Goal: Task Accomplishment & Management: Use online tool/utility

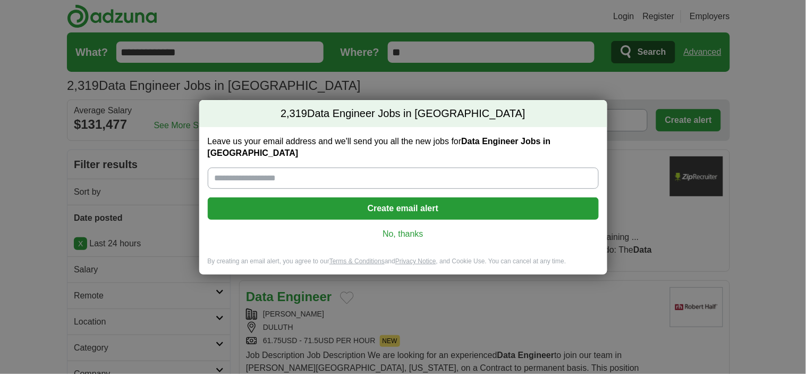
click at [383, 228] on link "No, thanks" at bounding box center [403, 234] width 374 height 12
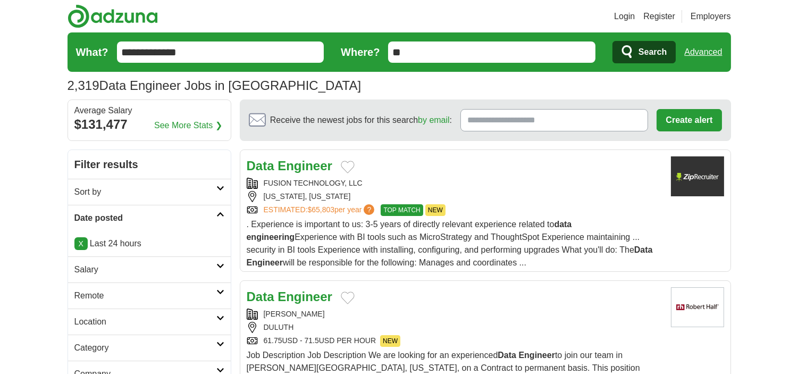
click at [83, 295] on h2 "Remote" at bounding box center [145, 295] width 142 height 13
click at [86, 317] on link "Remote jobs" at bounding box center [98, 320] width 48 height 9
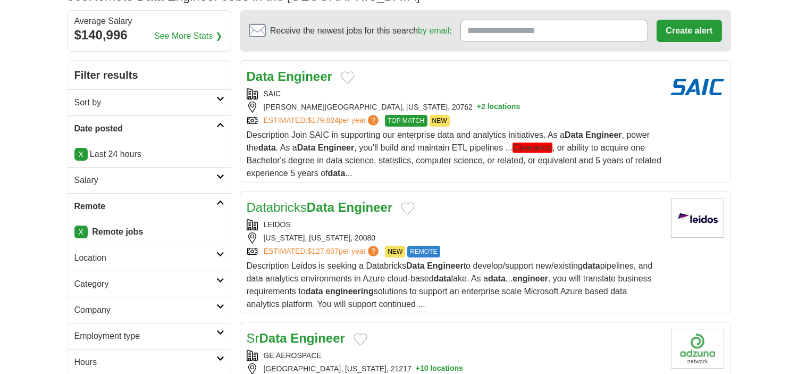
scroll to position [118, 0]
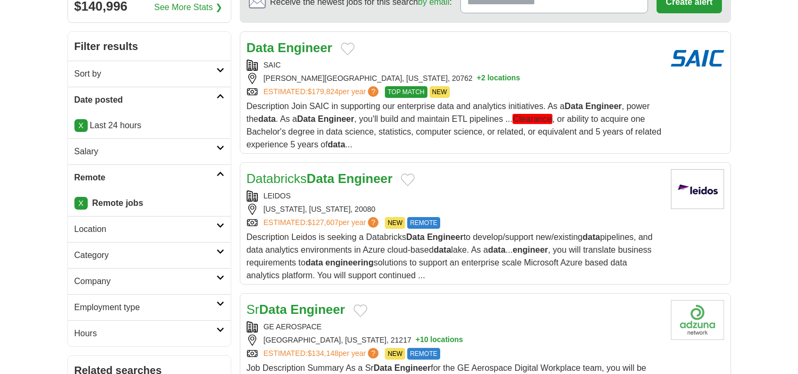
click at [97, 256] on h2 "Category" at bounding box center [145, 255] width 142 height 13
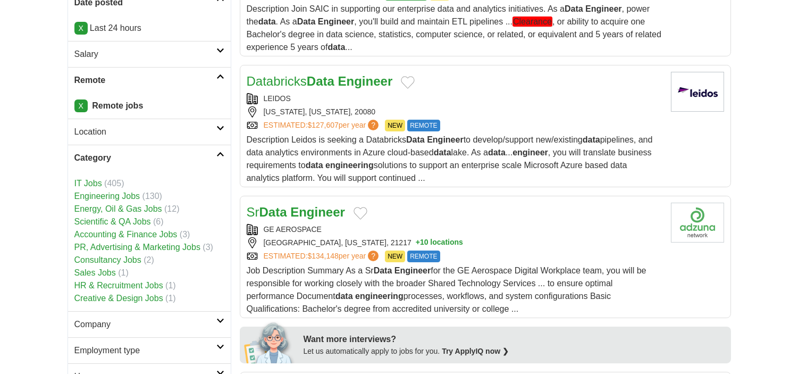
scroll to position [236, 0]
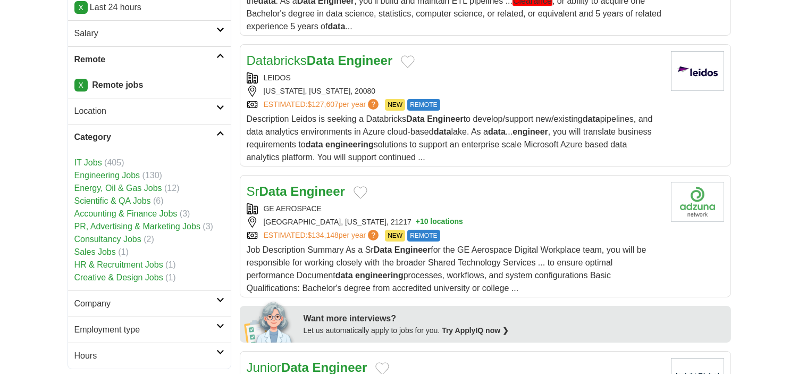
click at [103, 328] on h2 "Employment type" at bounding box center [145, 329] width 142 height 13
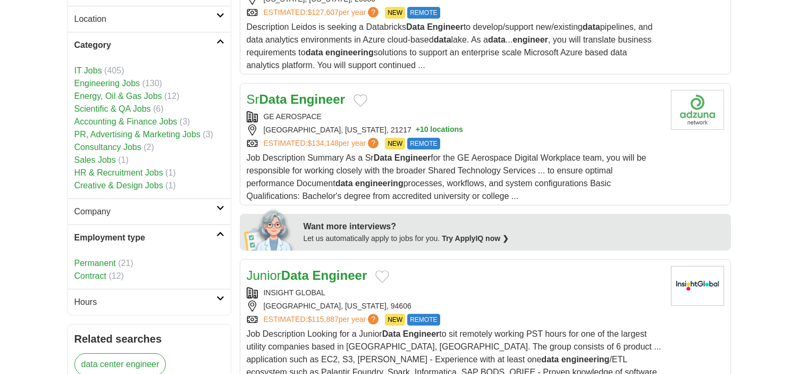
scroll to position [354, 0]
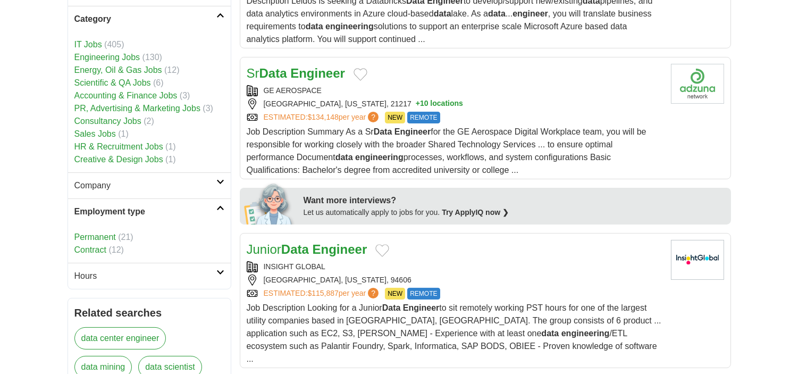
click at [92, 235] on link "Permanent" at bounding box center [94, 236] width 41 height 9
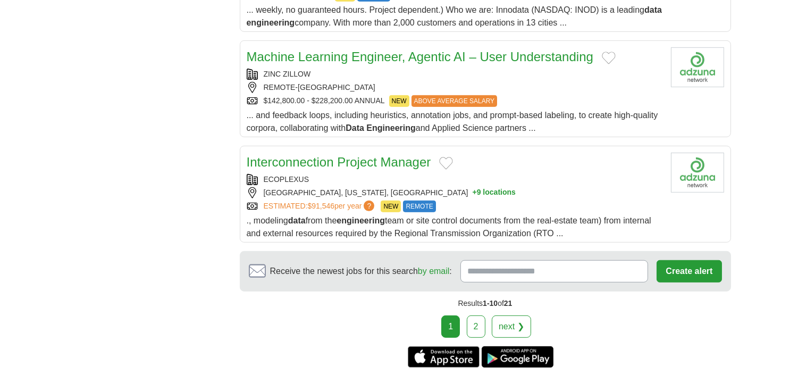
scroll to position [1063, 0]
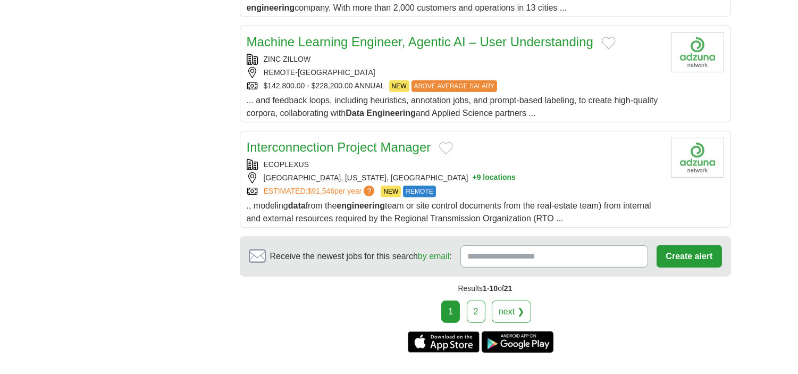
click at [337, 143] on link "Interconnection Project Manager" at bounding box center [339, 147] width 184 height 14
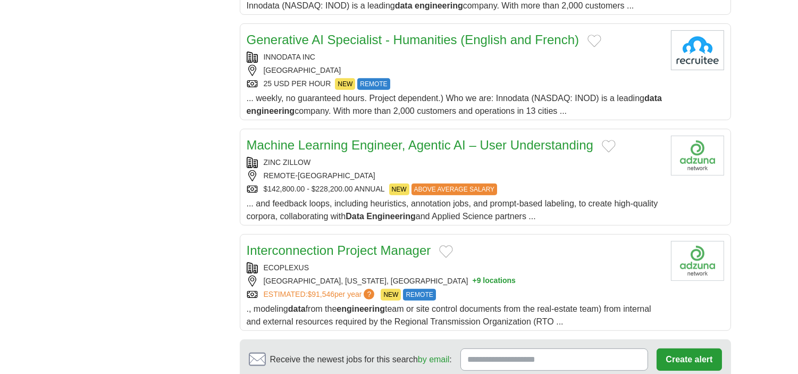
scroll to position [944, 0]
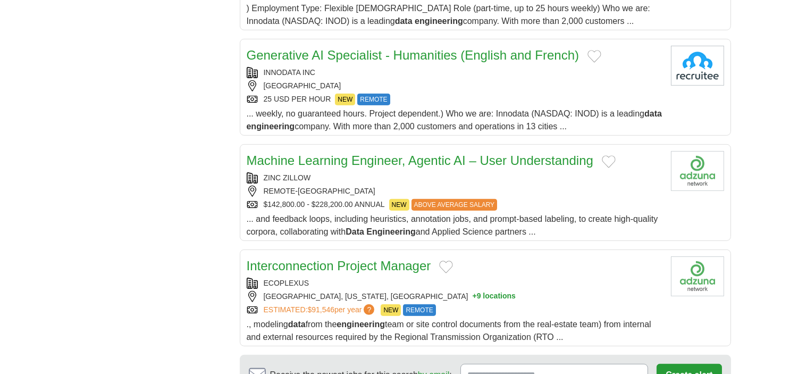
click at [348, 153] on link "Machine Learning Engineer, Agentic AI – User Understanding" at bounding box center [420, 160] width 346 height 14
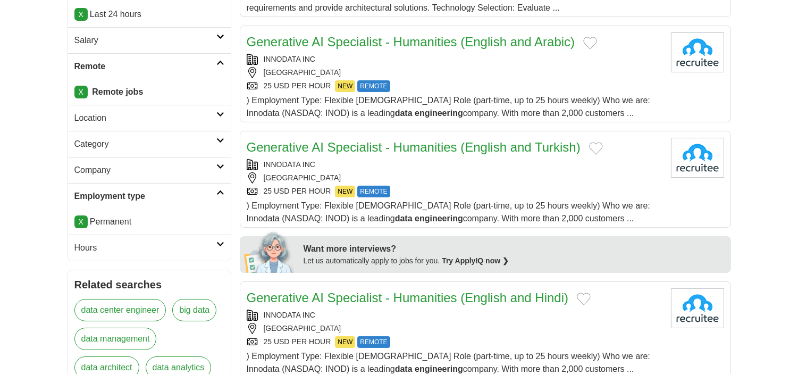
scroll to position [59, 0]
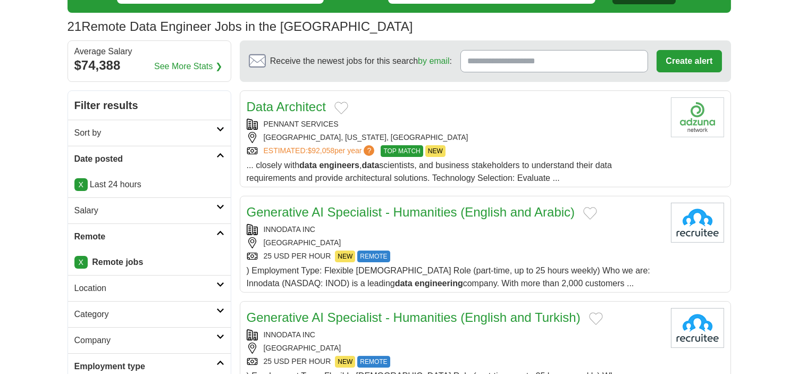
click at [290, 104] on link "Data Architect" at bounding box center [286, 106] width 79 height 14
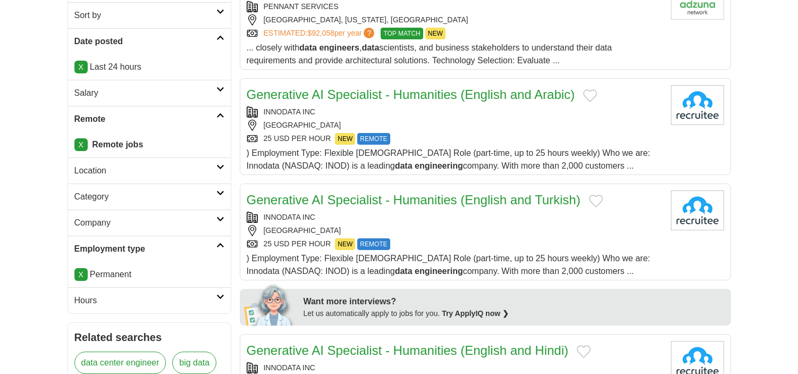
scroll to position [177, 0]
click at [314, 94] on link "Generative AI Specialist - Humanities (English and Arabic)" at bounding box center [411, 94] width 328 height 14
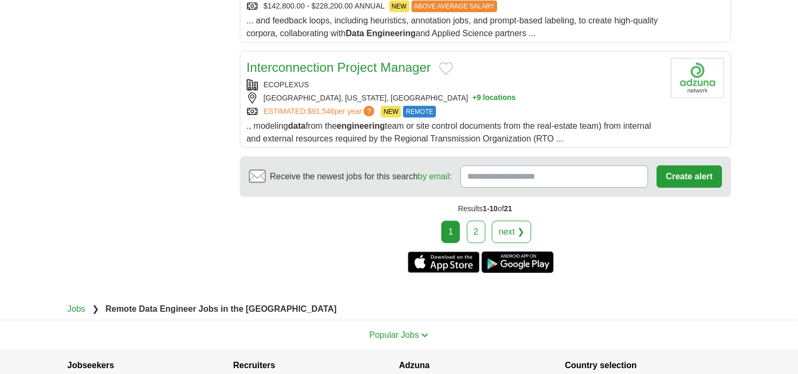
scroll to position [1228, 0]
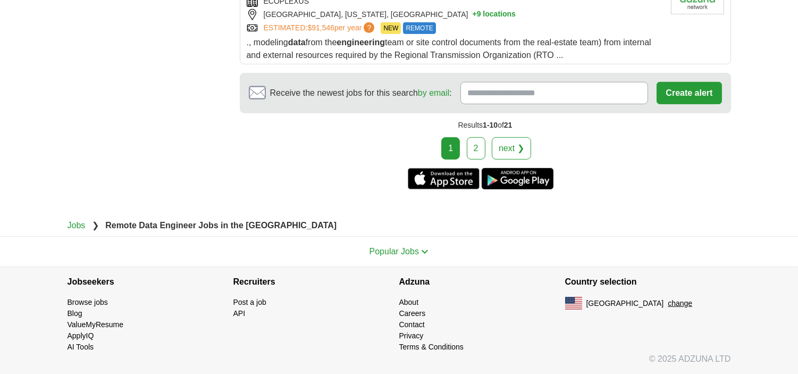
click at [474, 148] on link "2" at bounding box center [476, 148] width 19 height 22
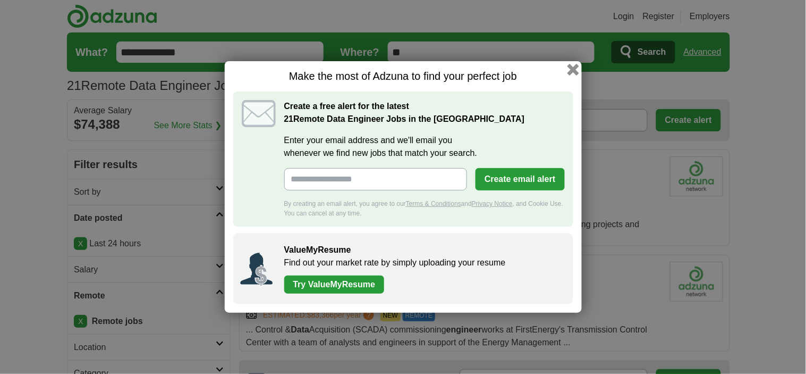
click at [574, 71] on button "button" at bounding box center [573, 70] width 12 height 12
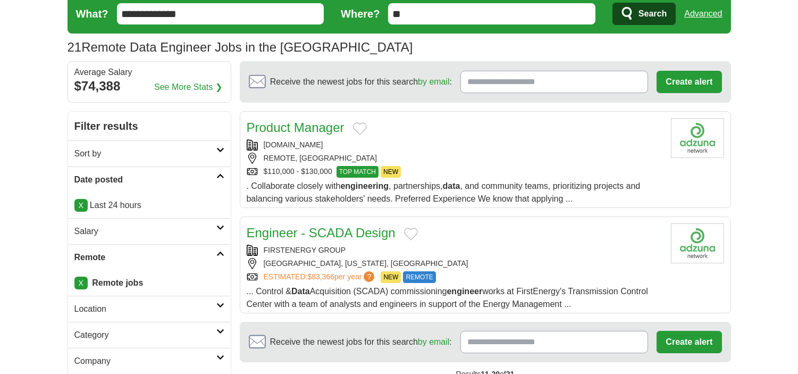
scroll to position [59, 0]
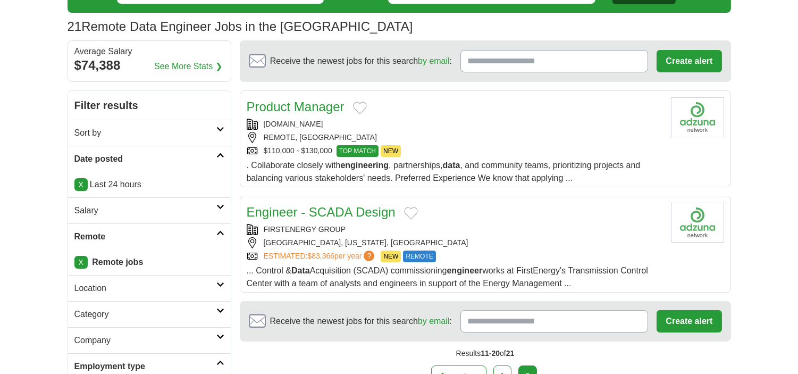
click at [351, 213] on link "Engineer - SCADA Design" at bounding box center [321, 212] width 149 height 14
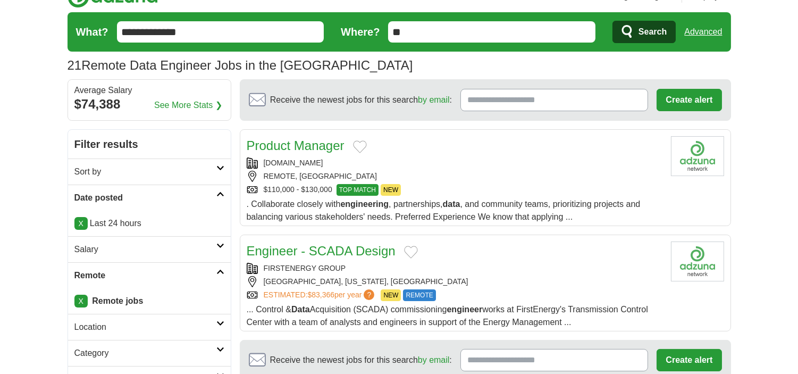
scroll to position [0, 0]
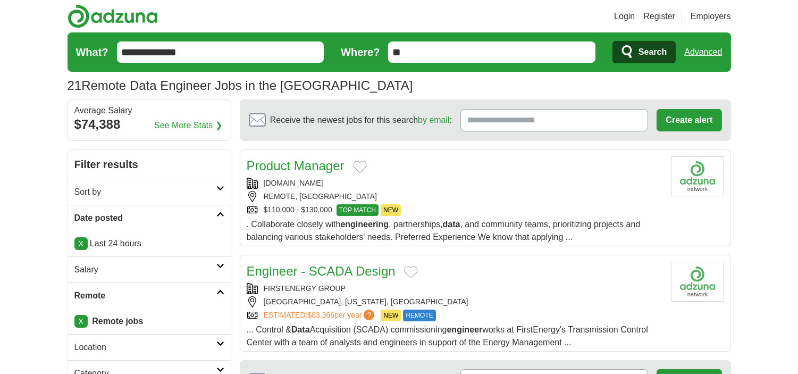
click at [213, 44] on input "**********" at bounding box center [220, 51] width 207 height 21
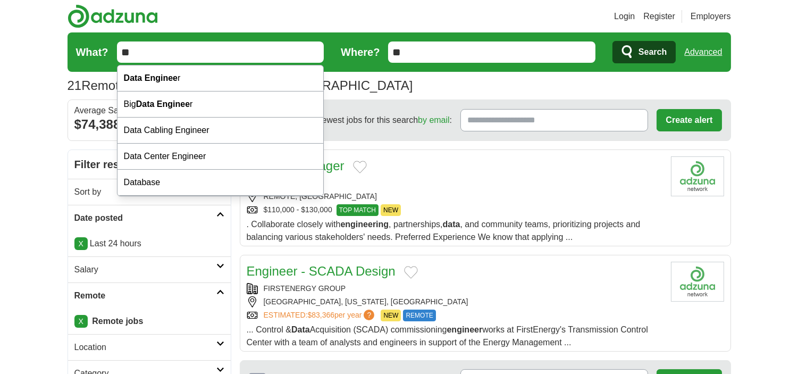
type input "*"
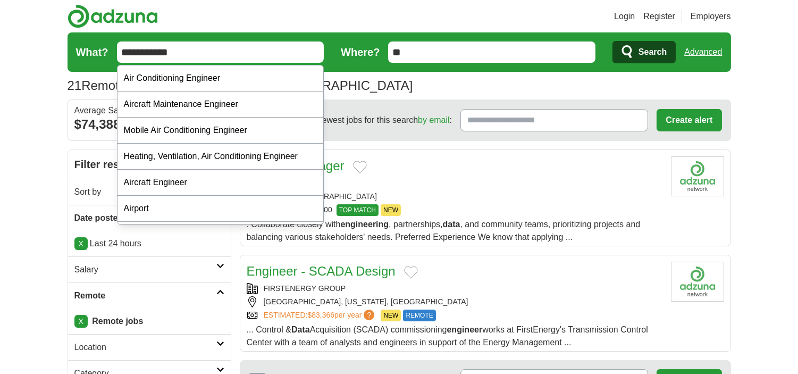
type input "**********"
click at [612, 41] on button "Search" at bounding box center [643, 52] width 63 height 22
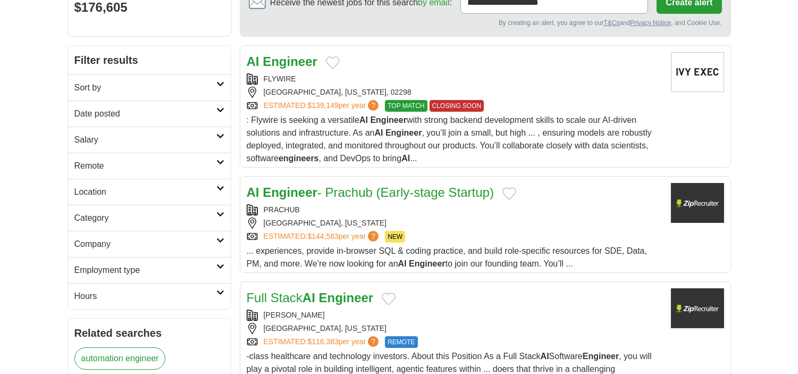
scroll to position [118, 0]
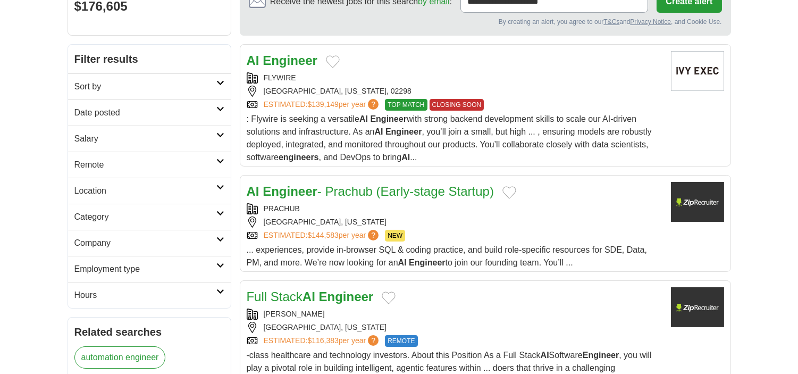
click at [92, 113] on h2 "Date posted" at bounding box center [145, 112] width 142 height 13
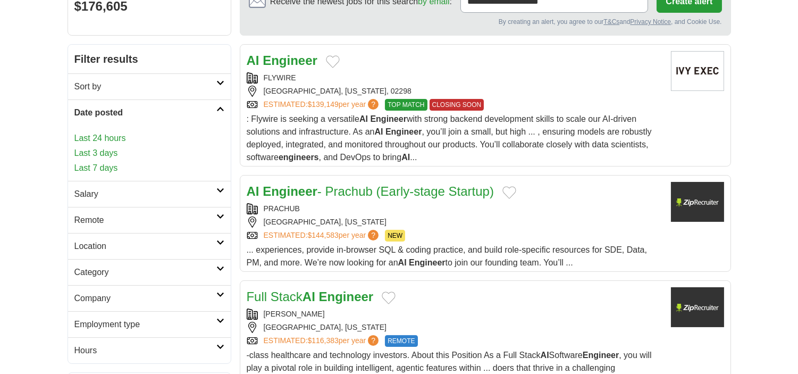
click at [82, 137] on link "Last 24 hours" at bounding box center [149, 138] width 150 height 13
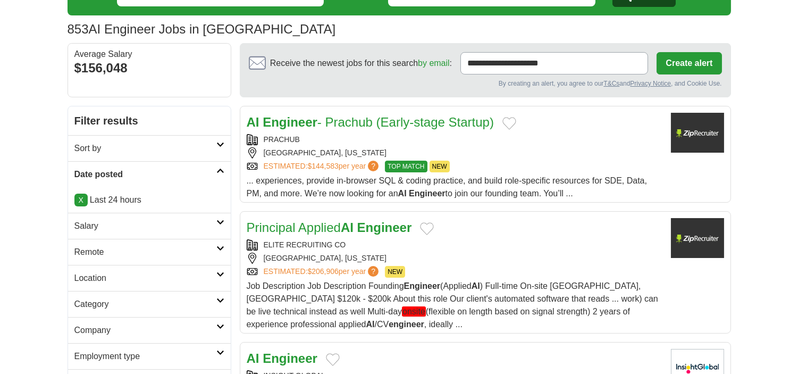
scroll to position [59, 0]
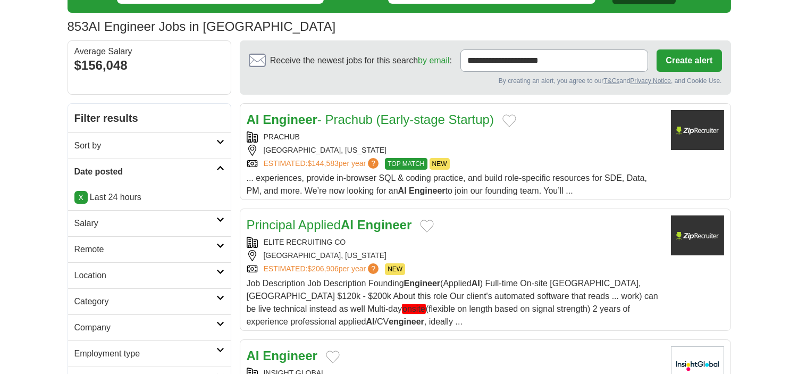
click at [83, 249] on h2 "Remote" at bounding box center [145, 249] width 142 height 13
click at [83, 278] on link "Remote jobs" at bounding box center [98, 274] width 48 height 9
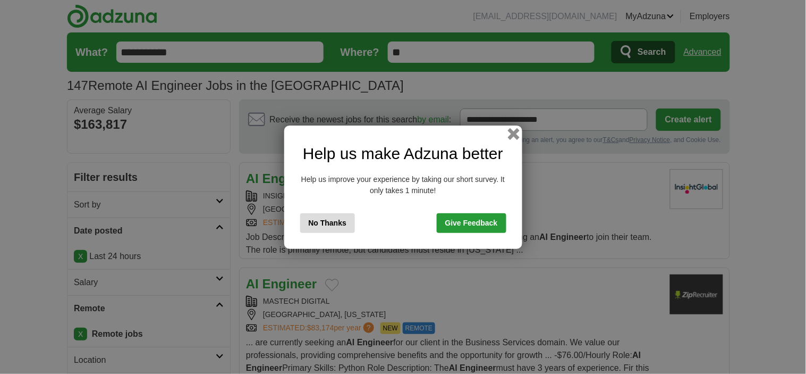
click at [511, 133] on button "button" at bounding box center [513, 134] width 12 height 12
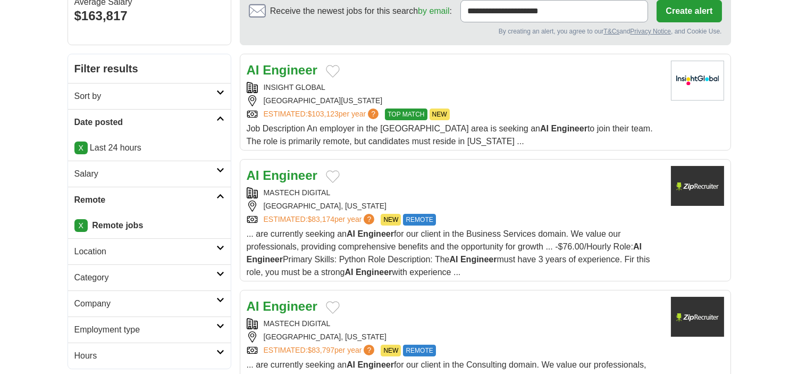
scroll to position [177, 0]
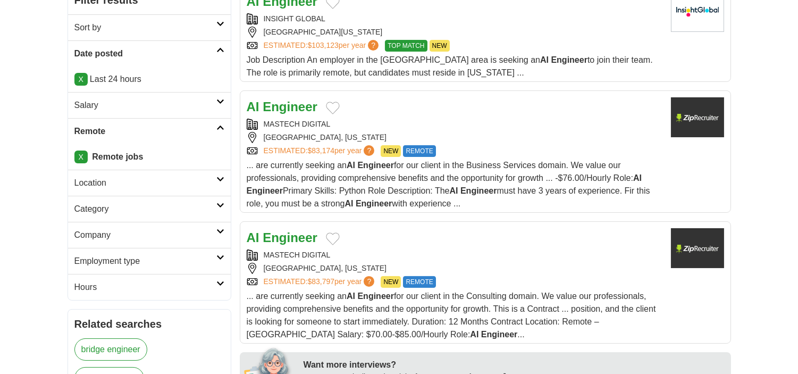
click at [107, 263] on h2 "Employment type" at bounding box center [145, 261] width 142 height 13
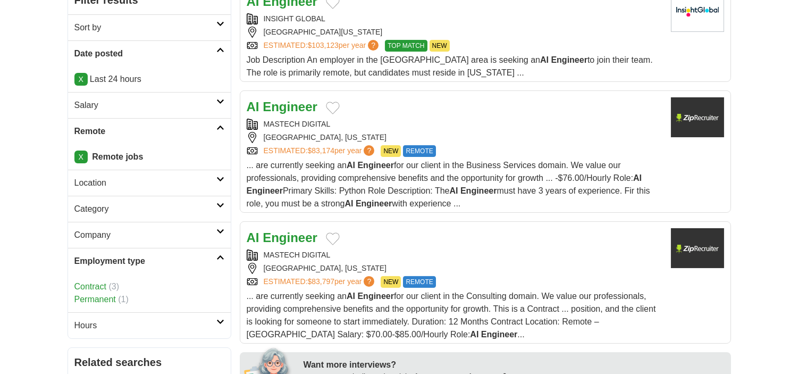
click at [95, 284] on link "Contract" at bounding box center [90, 286] width 32 height 9
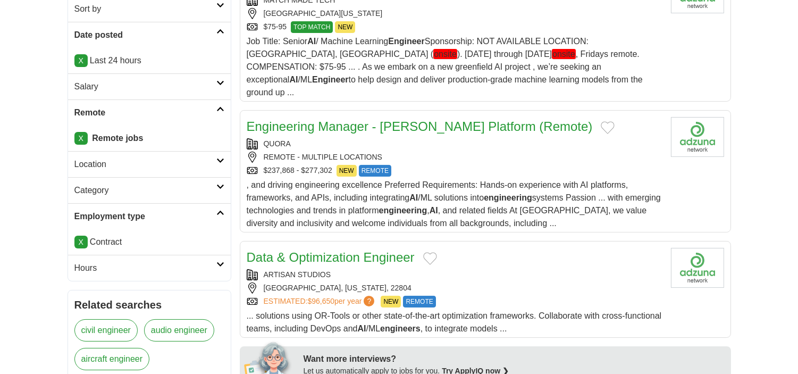
scroll to position [236, 0]
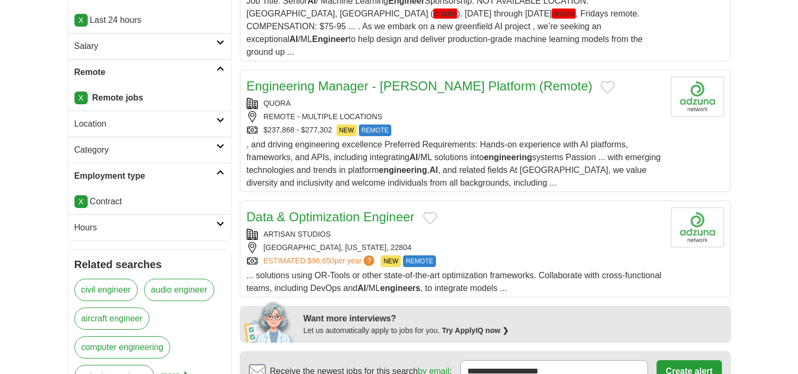
click at [74, 200] on link "X" at bounding box center [80, 201] width 13 height 13
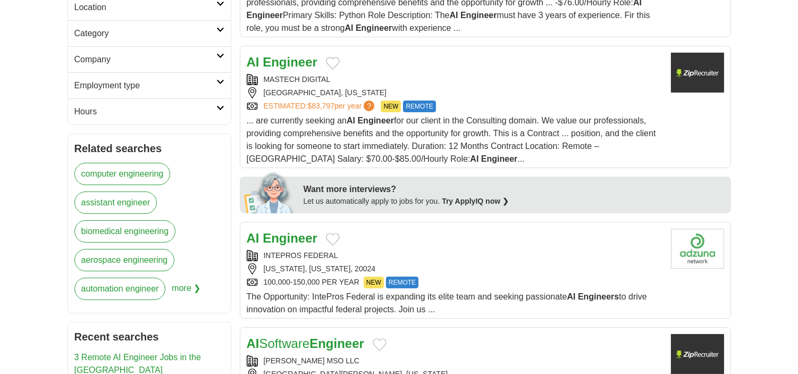
scroll to position [354, 0]
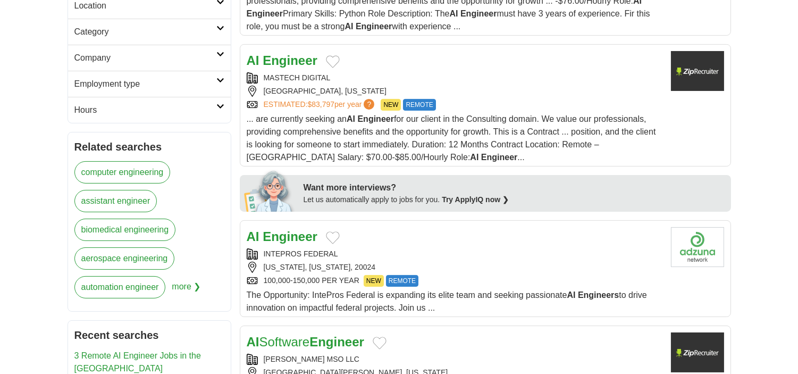
click at [106, 82] on h2 "Employment type" at bounding box center [145, 84] width 142 height 13
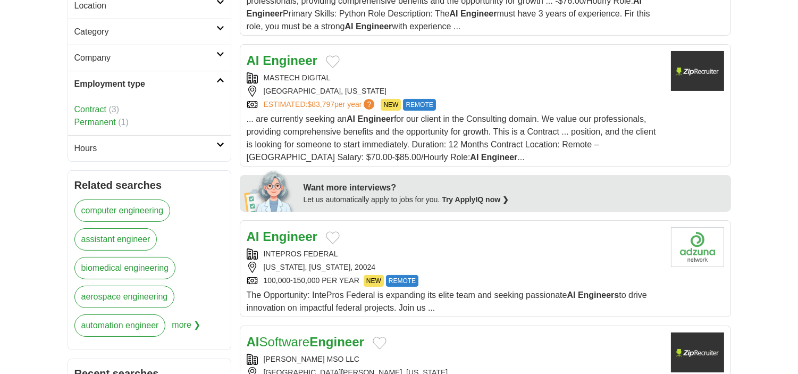
click at [88, 119] on link "Permanent" at bounding box center [94, 121] width 41 height 9
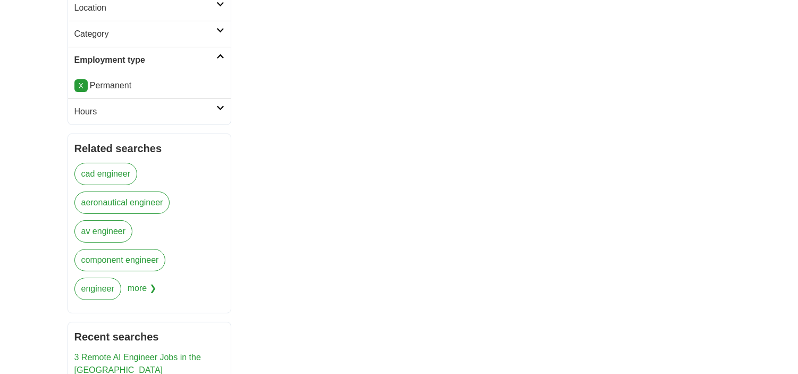
scroll to position [295, 0]
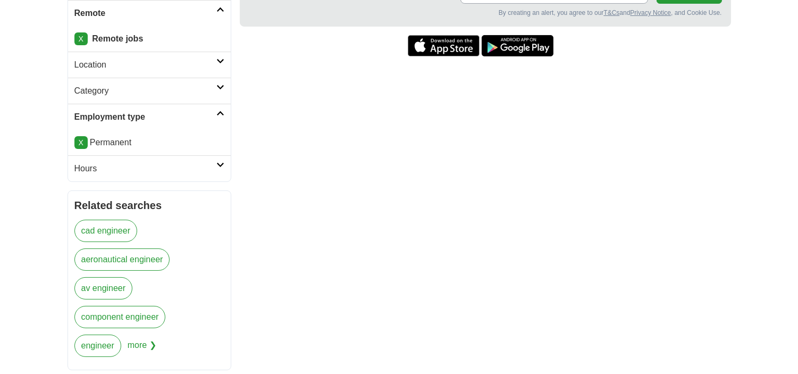
click at [75, 139] on link "X" at bounding box center [80, 142] width 13 height 13
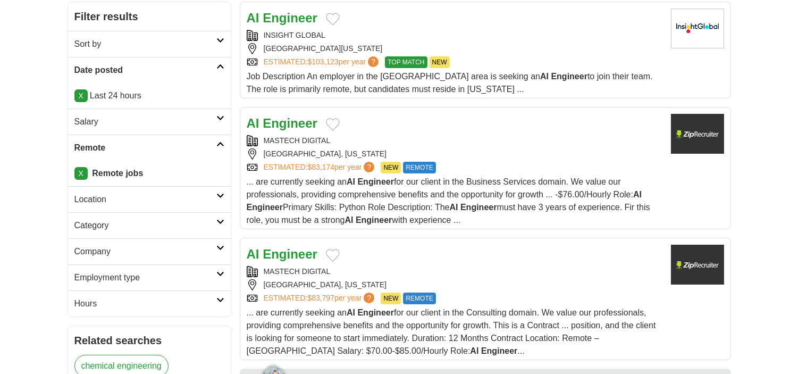
scroll to position [177, 0]
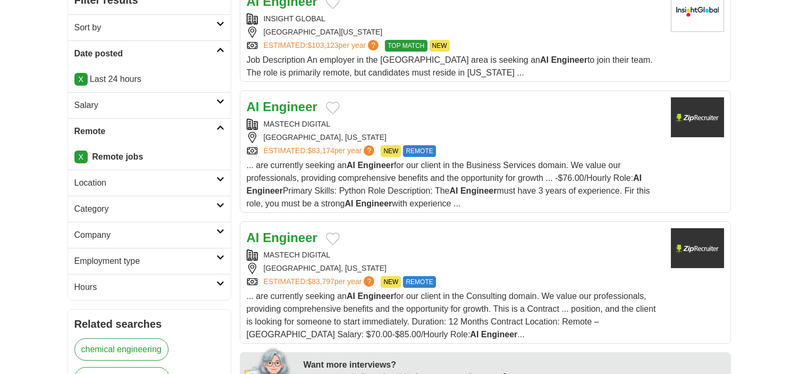
click at [95, 258] on h2 "Employment type" at bounding box center [145, 261] width 142 height 13
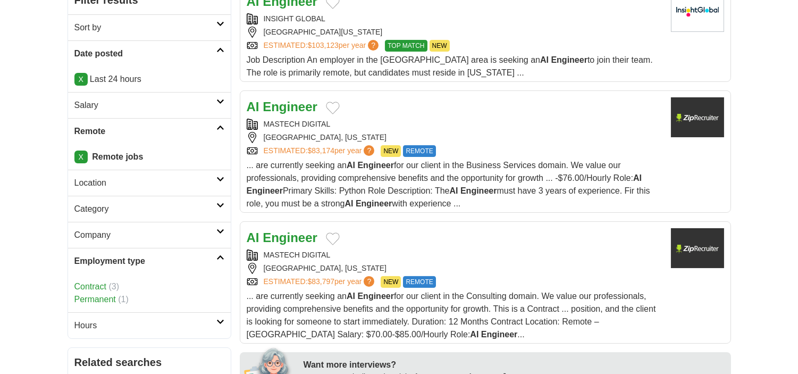
click at [91, 284] on link "Contract" at bounding box center [90, 286] width 32 height 9
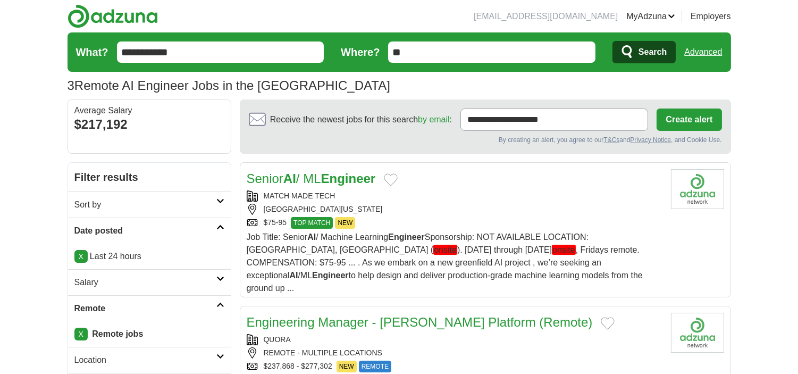
click at [182, 38] on form "**********" at bounding box center [398, 51] width 663 height 39
click at [191, 44] on input "**********" at bounding box center [220, 51] width 207 height 21
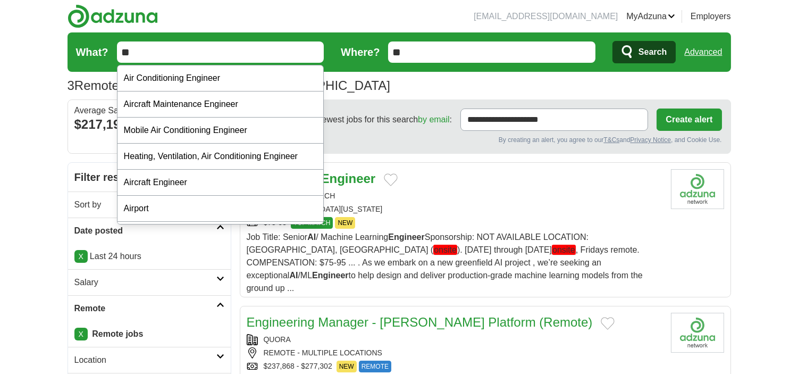
type input "*"
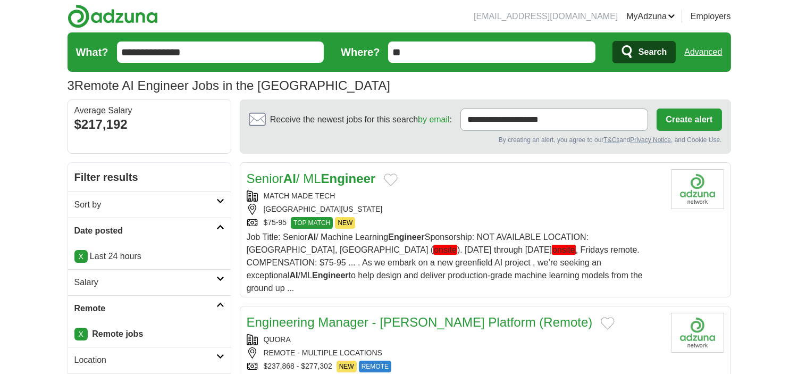
type input "**********"
click at [632, 48] on icon "submit" at bounding box center [627, 52] width 13 height 15
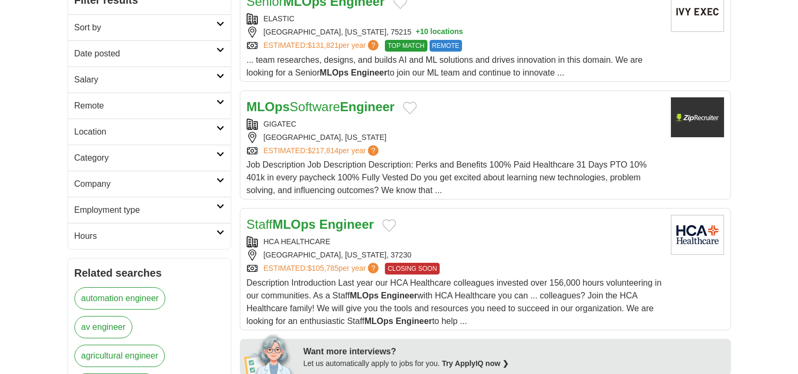
scroll to position [236, 0]
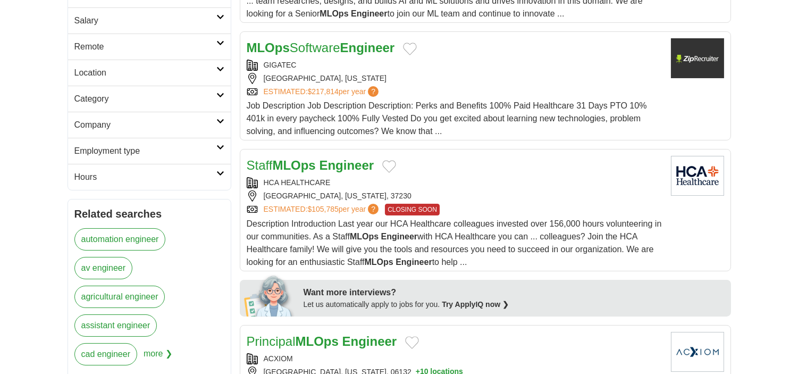
click at [150, 47] on h2 "Remote" at bounding box center [145, 46] width 142 height 13
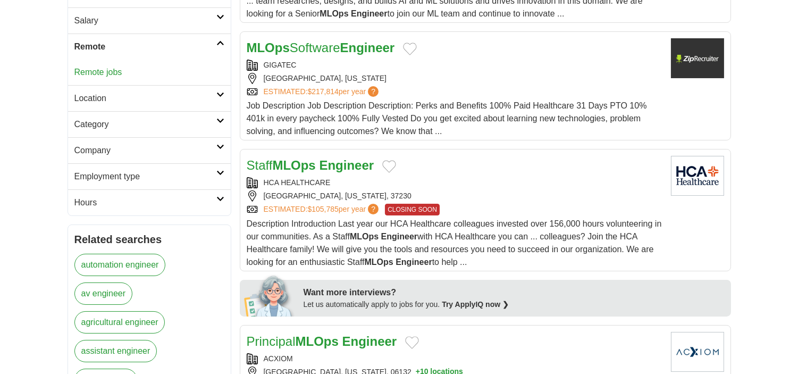
click at [112, 71] on link "Remote jobs" at bounding box center [98, 71] width 48 height 9
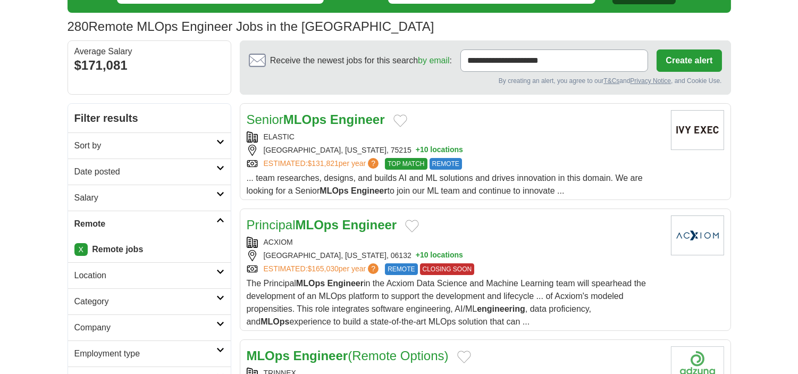
scroll to position [118, 0]
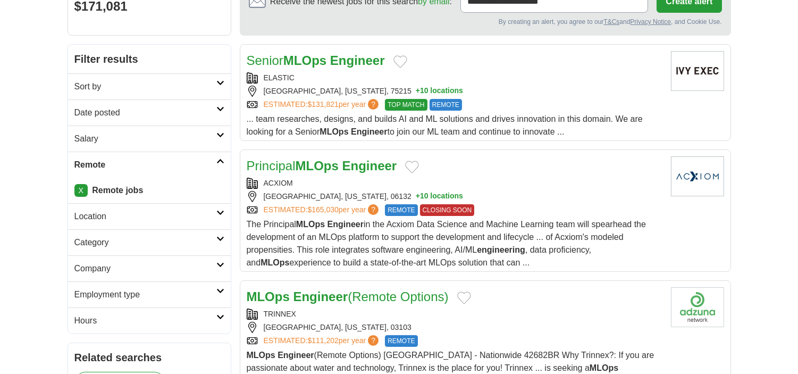
click at [96, 112] on h2 "Date posted" at bounding box center [145, 112] width 142 height 13
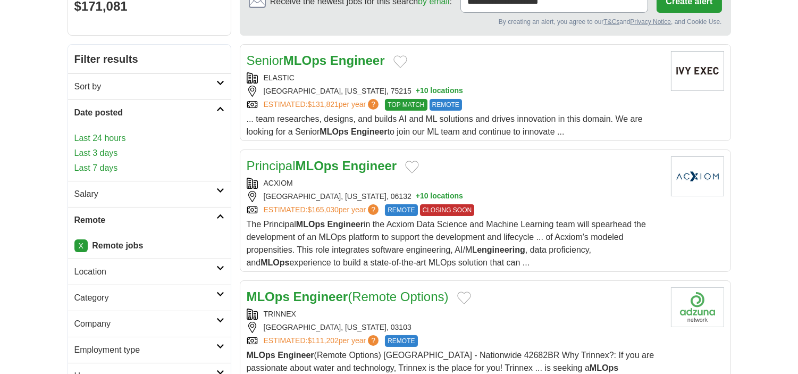
click at [92, 137] on link "Last 24 hours" at bounding box center [149, 138] width 150 height 13
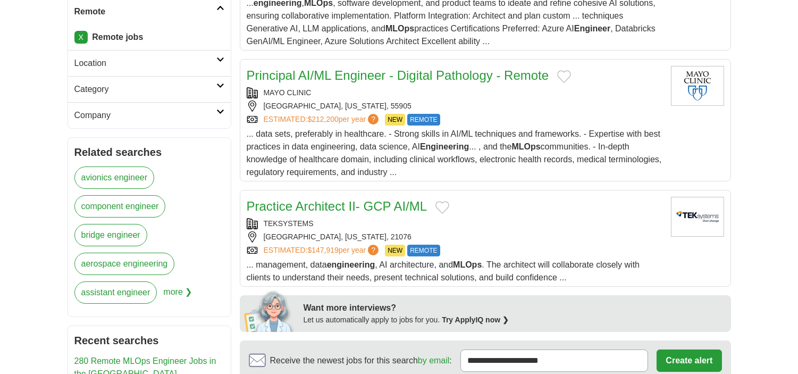
scroll to position [236, 0]
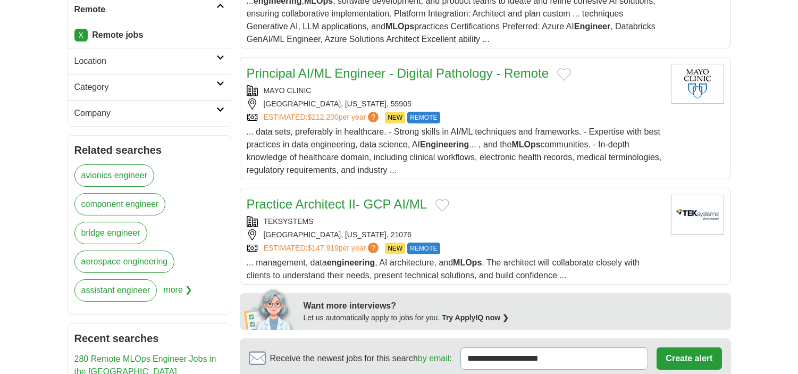
click at [85, 89] on h2 "Category" at bounding box center [145, 87] width 142 height 13
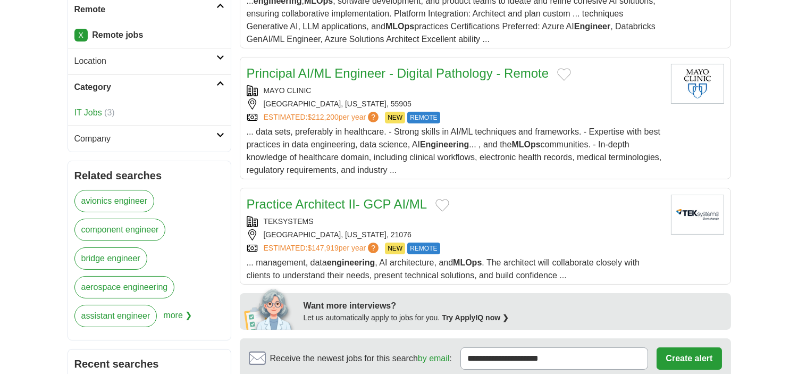
scroll to position [0, 0]
